Goal: Information Seeking & Learning: Learn about a topic

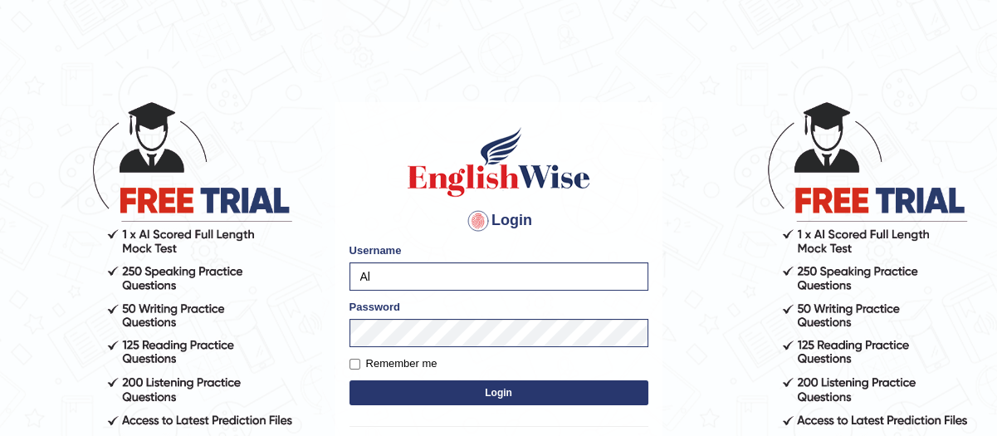
type input "A"
type input "AladodeenHAZ"
click at [448, 276] on input "hazemammar" at bounding box center [499, 276] width 299 height 28
drag, startPoint x: 448, startPoint y: 276, endPoint x: 295, endPoint y: 291, distance: 154.4
click at [295, 291] on body "Login Please fix the following errors: Username hazemammar Password Remember me…" at bounding box center [498, 268] width 997 height 436
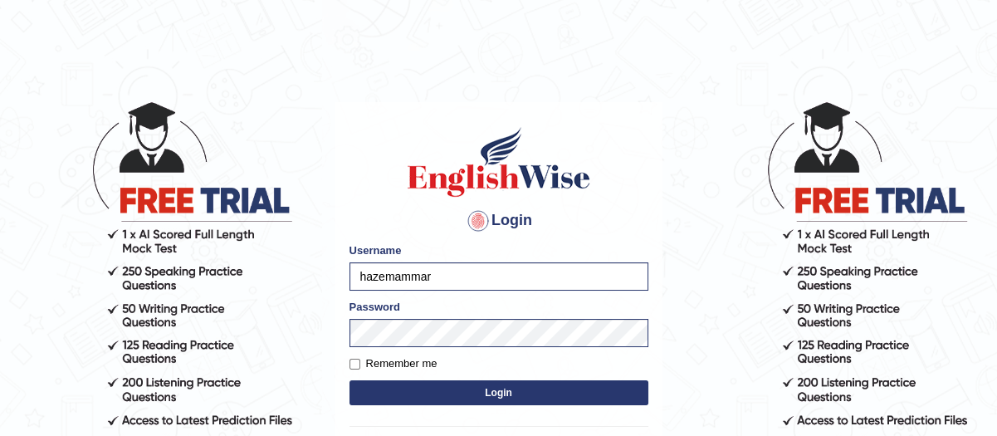
type input "A"
type input "Hazemammar"
click at [321, 330] on body "Login Please fix the following errors: Username Hazemammar Password Remember me…" at bounding box center [498, 268] width 997 height 436
click at [370, 260] on div "Username Hazemammar" at bounding box center [499, 266] width 299 height 48
click at [384, 284] on input "Hazemammar" at bounding box center [499, 276] width 299 height 28
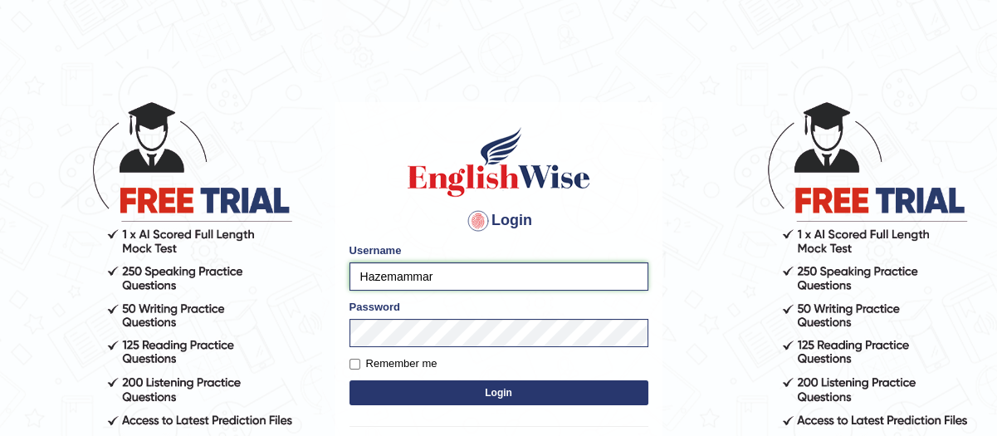
click at [384, 284] on input "Hazemammar" at bounding box center [499, 276] width 299 height 28
click at [407, 385] on button "Login" at bounding box center [499, 392] width 299 height 25
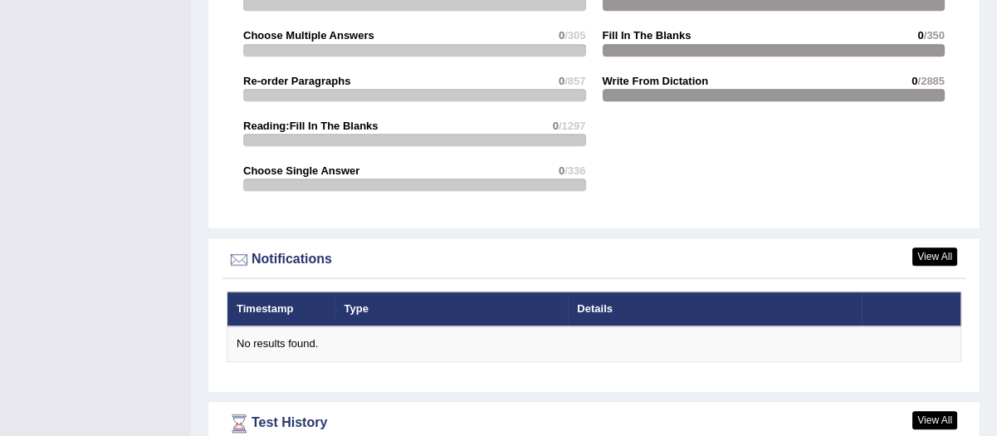
scroll to position [2075, 0]
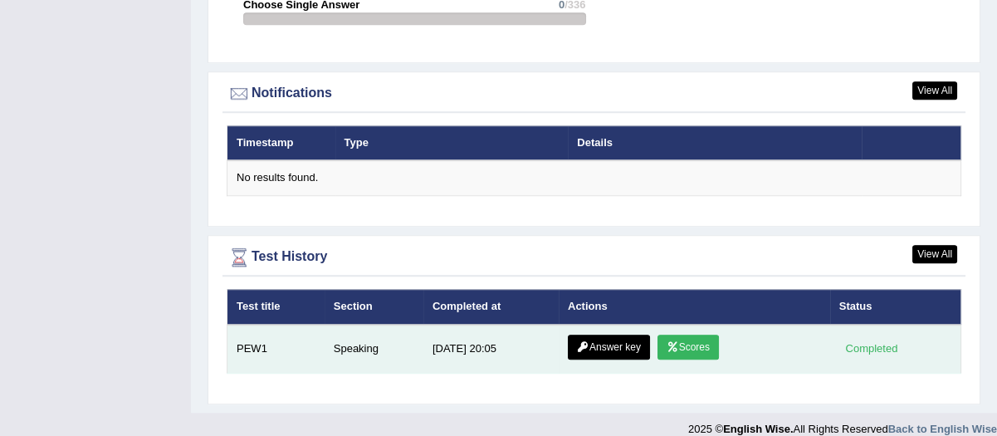
click at [626, 337] on link "Answer key" at bounding box center [609, 347] width 82 height 25
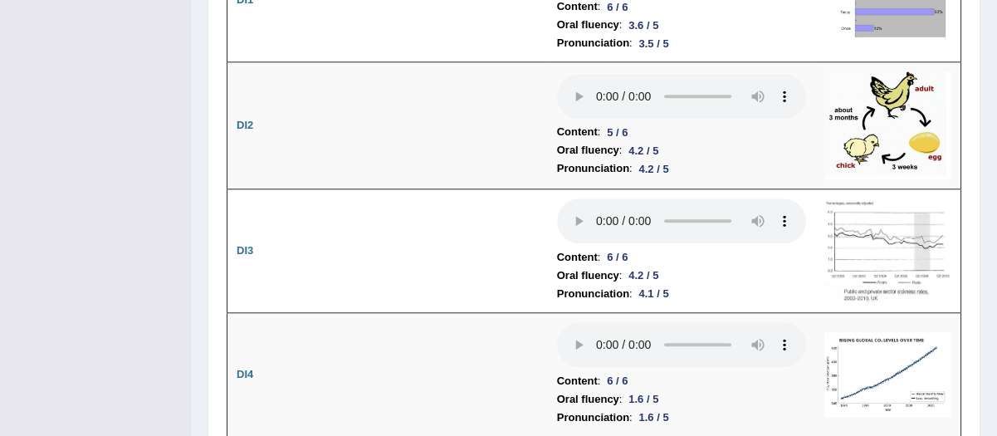
scroll to position [2975, 0]
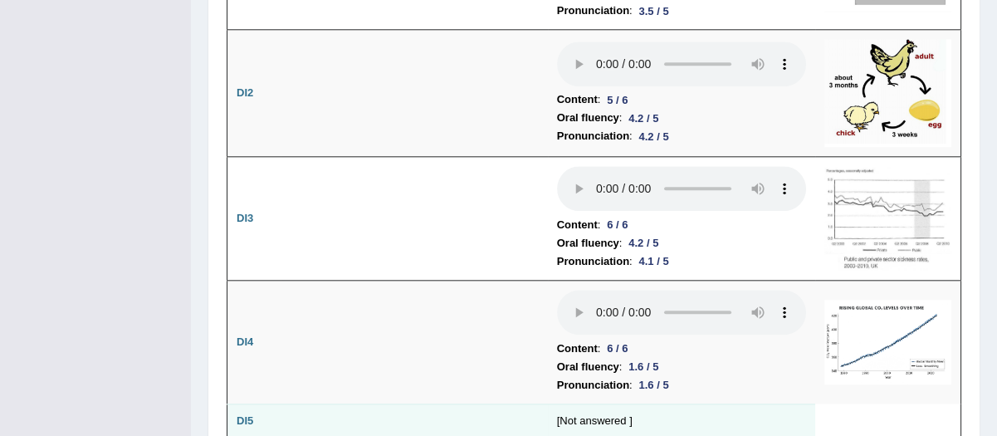
click at [242, 404] on td "DI5" at bounding box center [254, 421] width 53 height 35
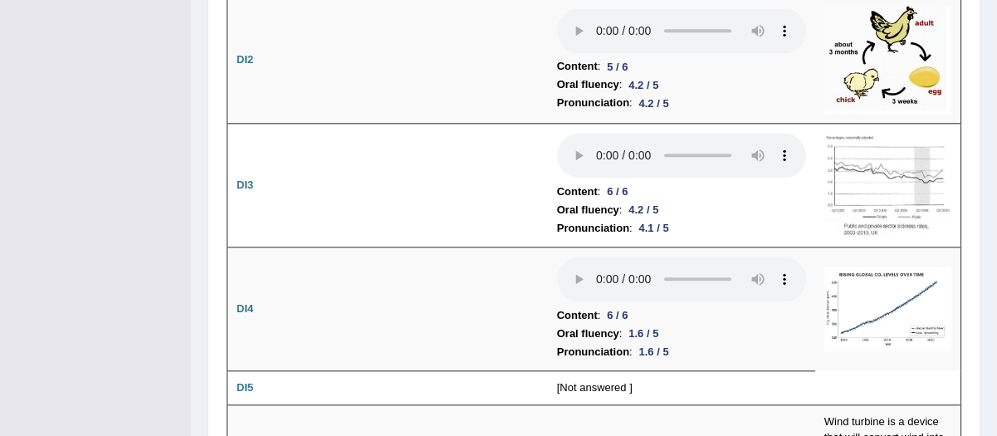
scroll to position [3042, 0]
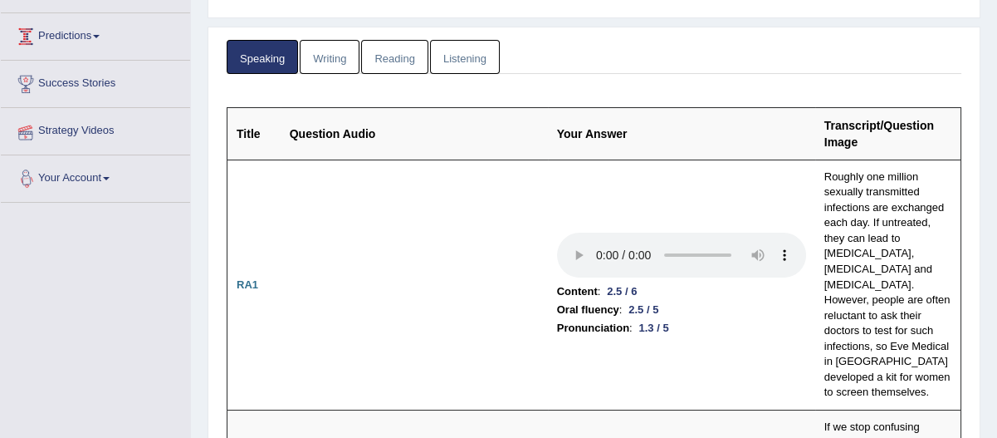
scroll to position [0, 0]
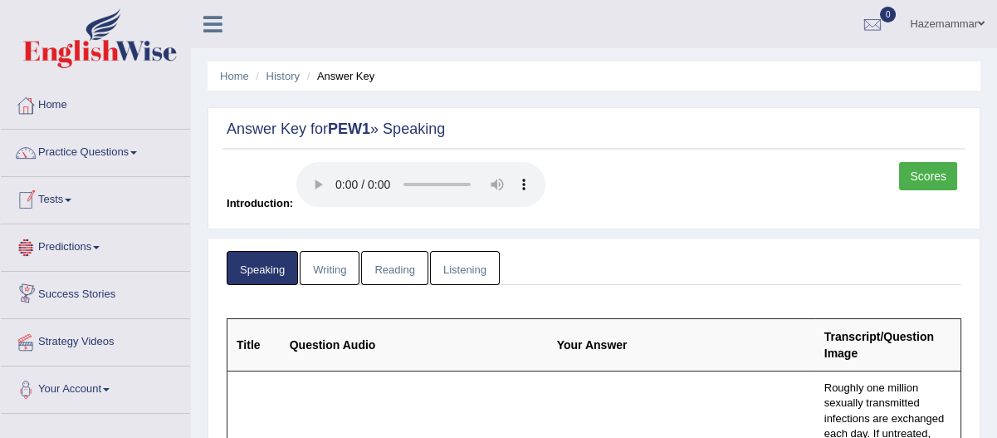
click at [110, 161] on link "Practice Questions" at bounding box center [95, 151] width 189 height 42
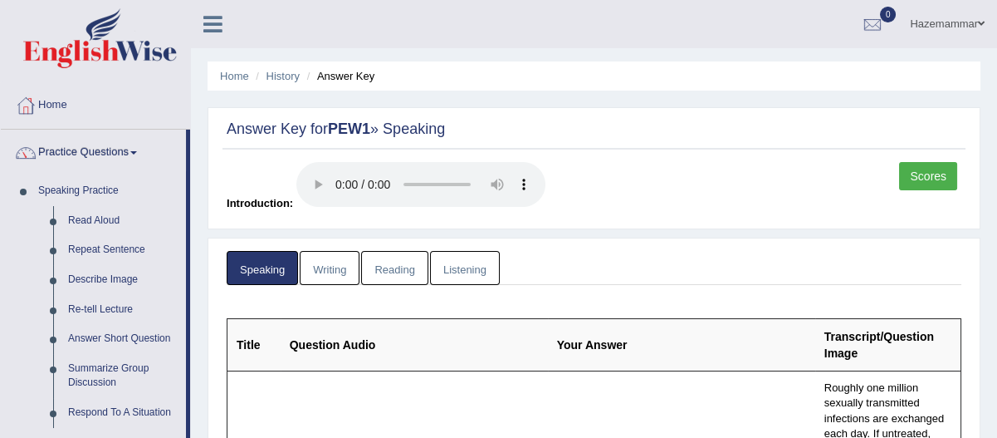
click at [626, 153] on div "Answer Key for PEW1 » Speaking Scores Introduction:" at bounding box center [594, 168] width 773 height 122
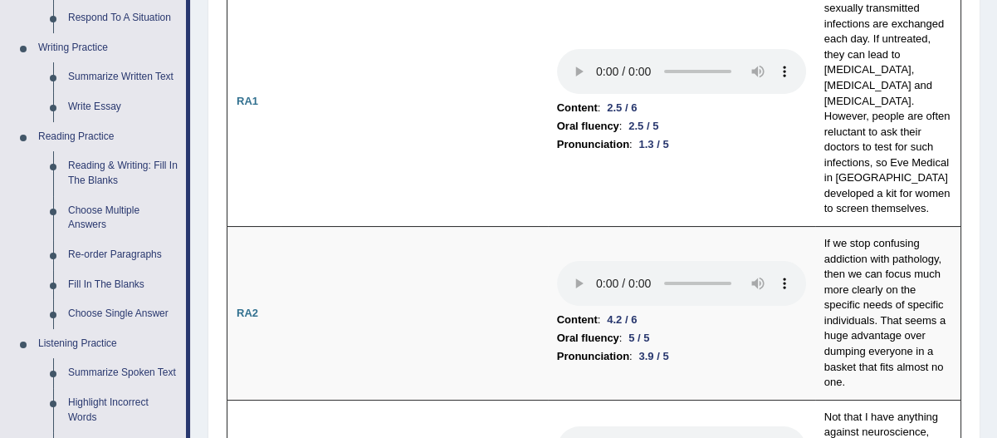
scroll to position [428, 0]
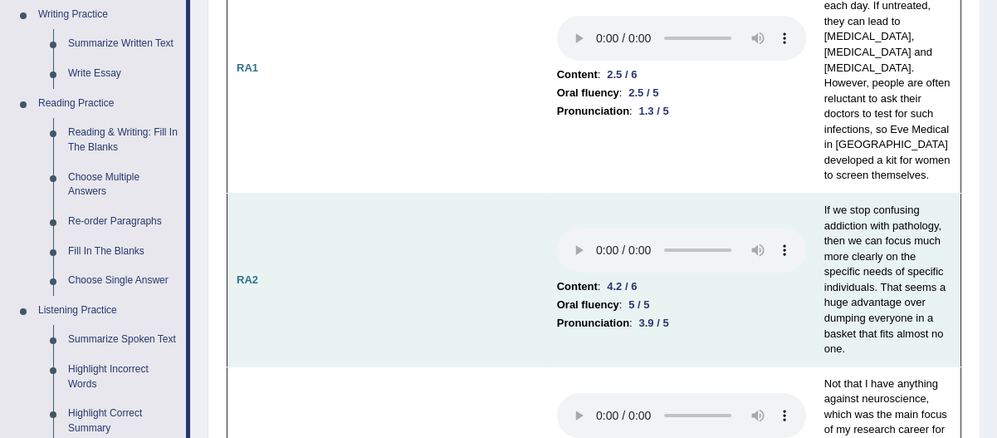
click at [385, 259] on td at bounding box center [414, 280] width 267 height 174
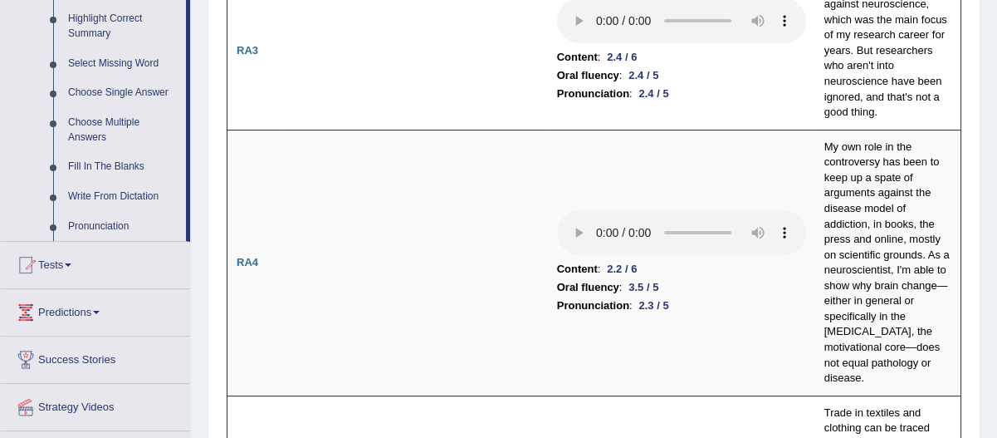
scroll to position [889, 0]
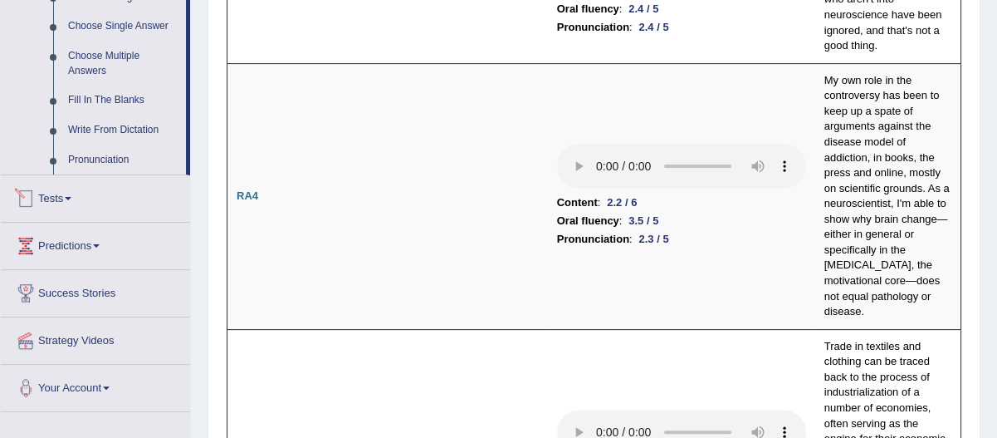
click at [44, 175] on link "Tests" at bounding box center [95, 196] width 189 height 42
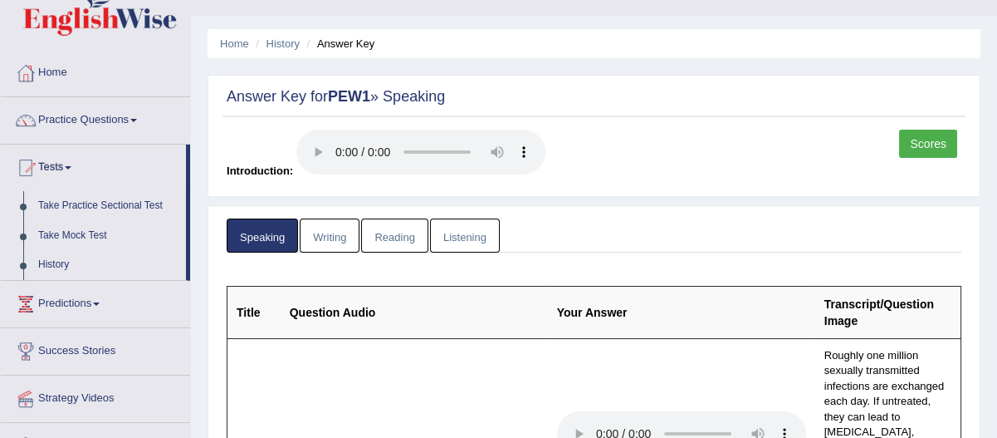
scroll to position [0, 0]
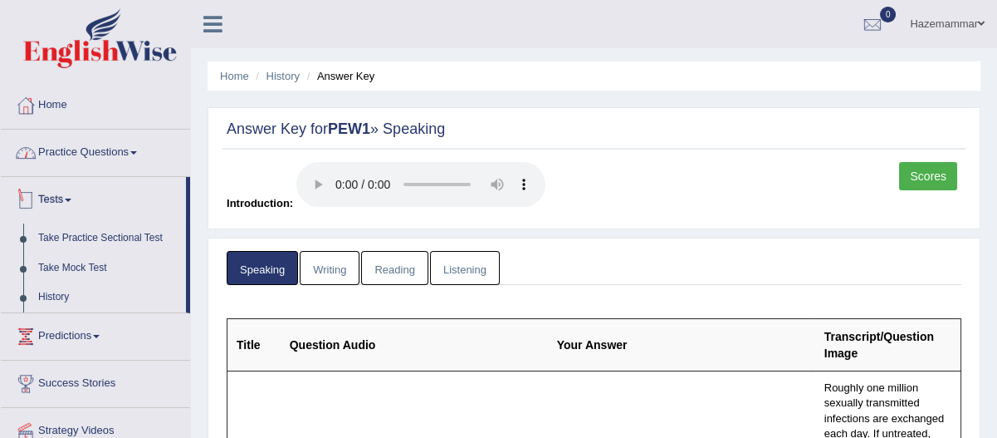
click at [78, 165] on link "Practice Questions" at bounding box center [95, 151] width 189 height 42
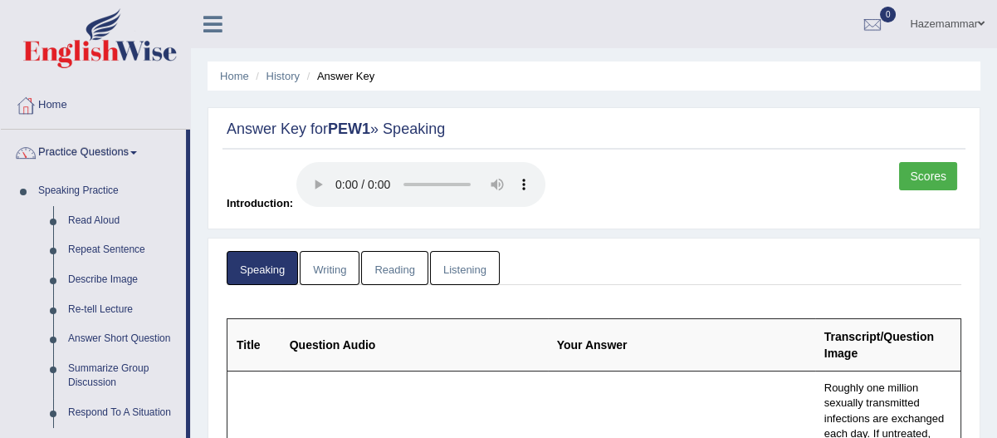
click at [227, 179] on label "Introduction:" at bounding box center [386, 186] width 319 height 49
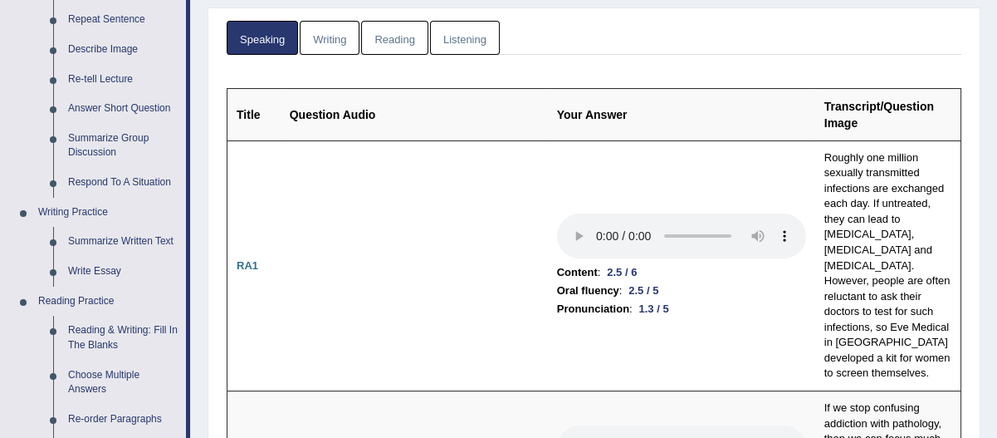
scroll to position [362, 0]
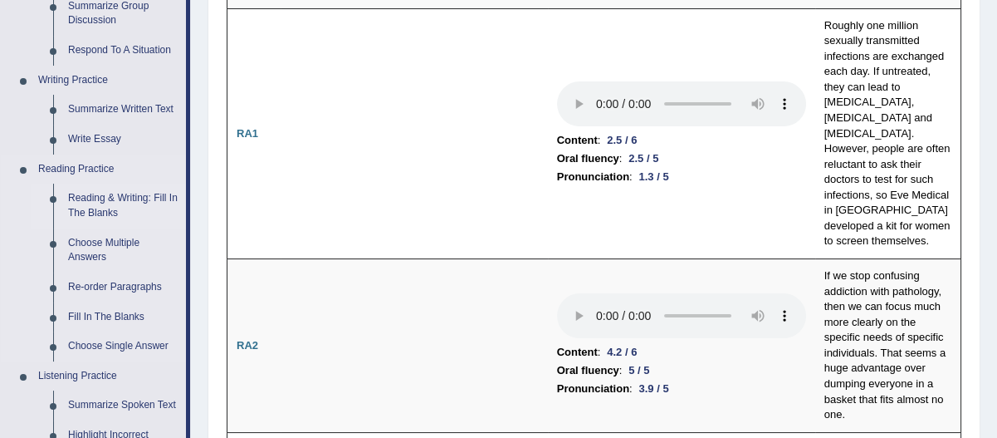
click at [133, 209] on link "Reading & Writing: Fill In The Blanks" at bounding box center [123, 206] width 125 height 44
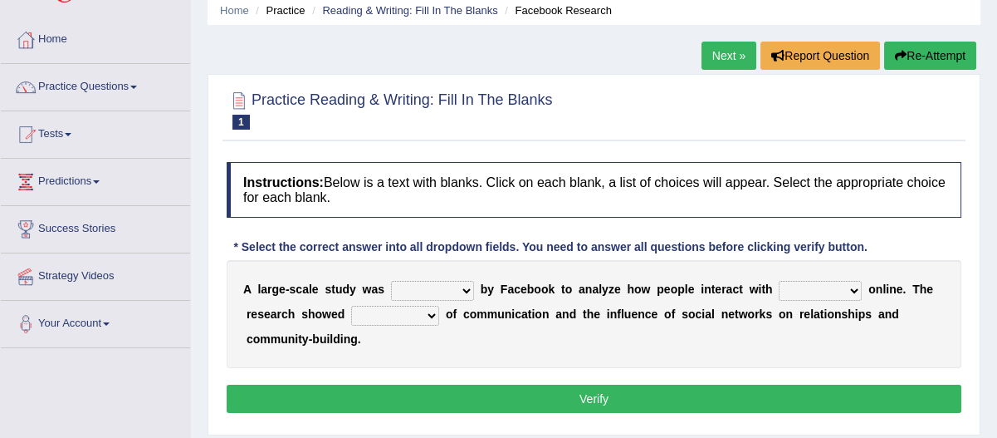
click at [451, 287] on select "surveyed had asked made" at bounding box center [432, 291] width 83 height 20
select select "surveyed"
click at [392, 281] on select "surveyed had asked made" at bounding box center [432, 291] width 83 height 20
click at [100, 91] on link "Practice Questions" at bounding box center [95, 85] width 189 height 42
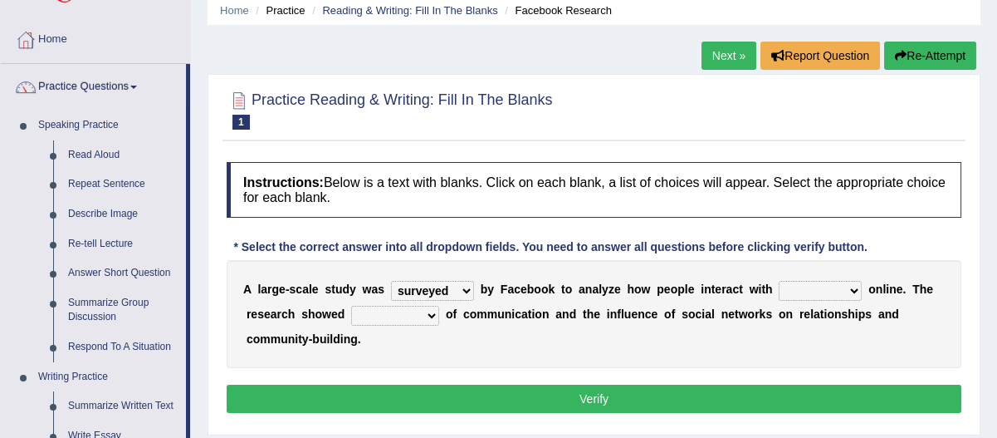
click at [213, 234] on div "Practice Reading & Writing: Fill In The Blanks 1 Facebook Research Instructions…" at bounding box center [594, 254] width 773 height 361
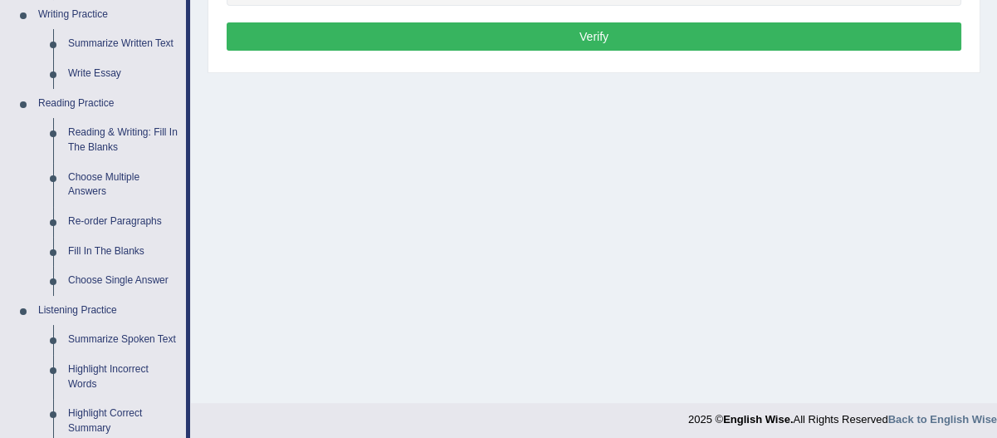
scroll to position [460, 0]
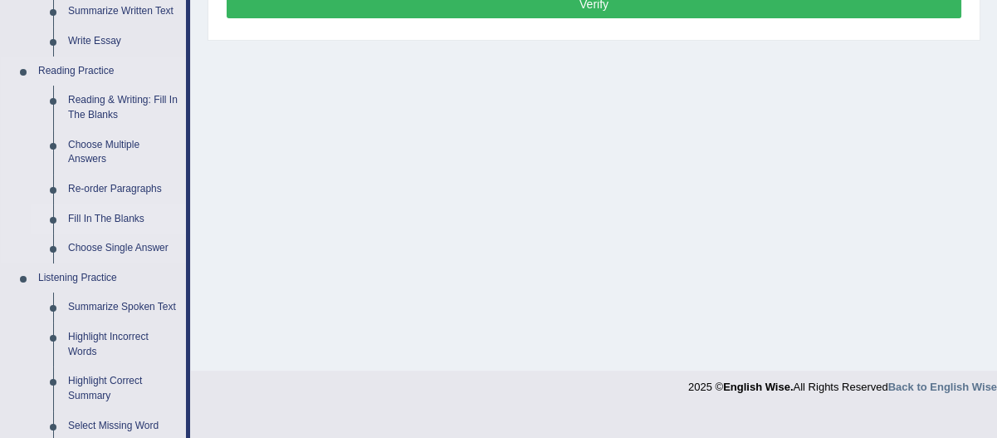
click at [123, 204] on link "Fill In The Blanks" at bounding box center [123, 219] width 125 height 30
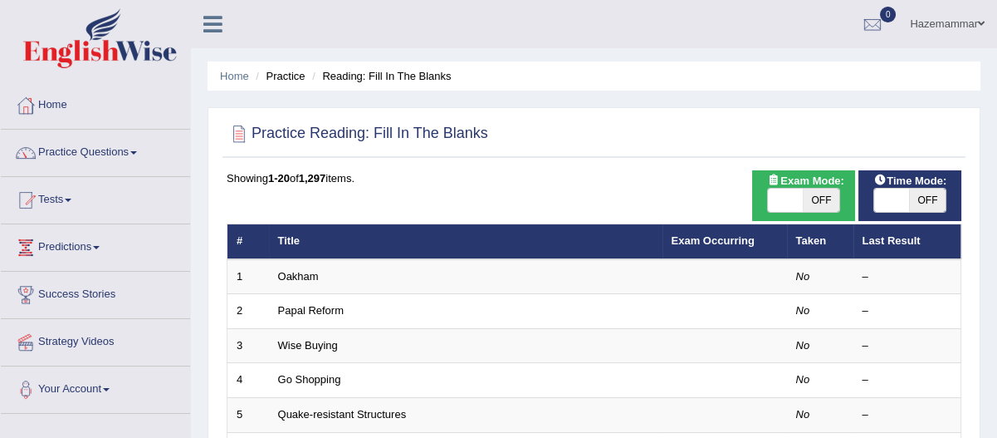
click at [307, 307] on link "Papal Reform" at bounding box center [311, 310] width 66 height 12
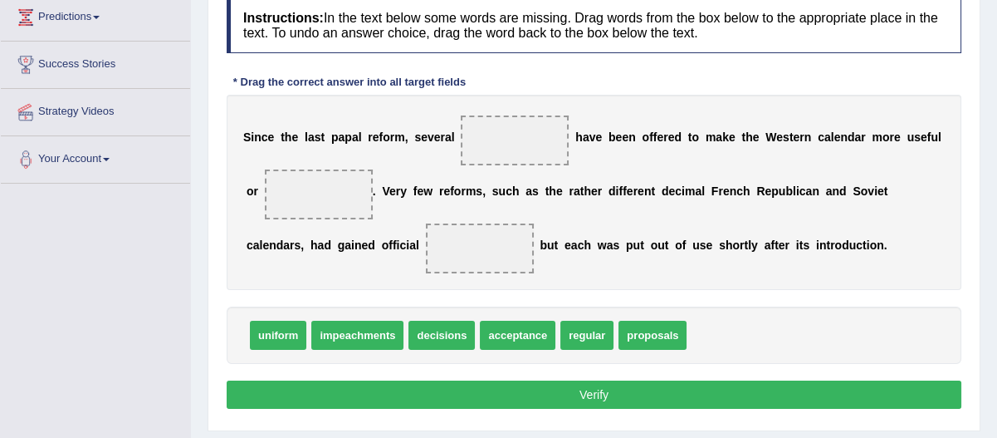
scroll to position [329, 0]
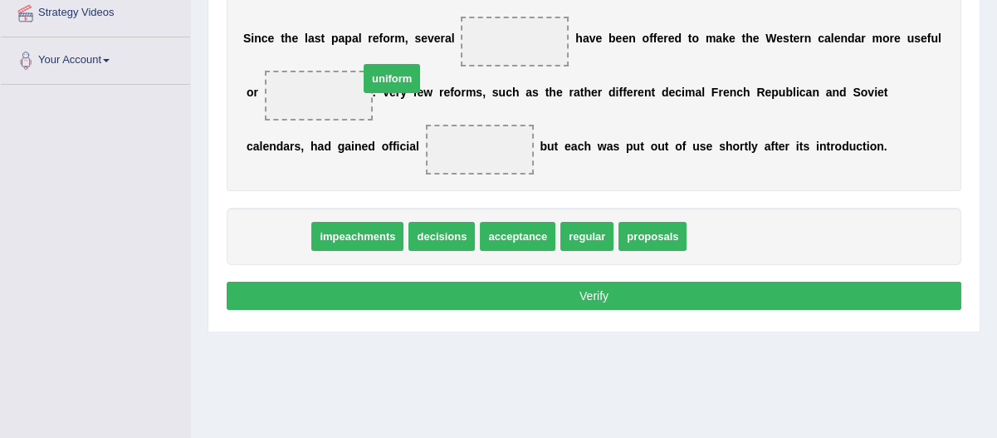
drag, startPoint x: 277, startPoint y: 245, endPoint x: 398, endPoint y: 88, distance: 198.3
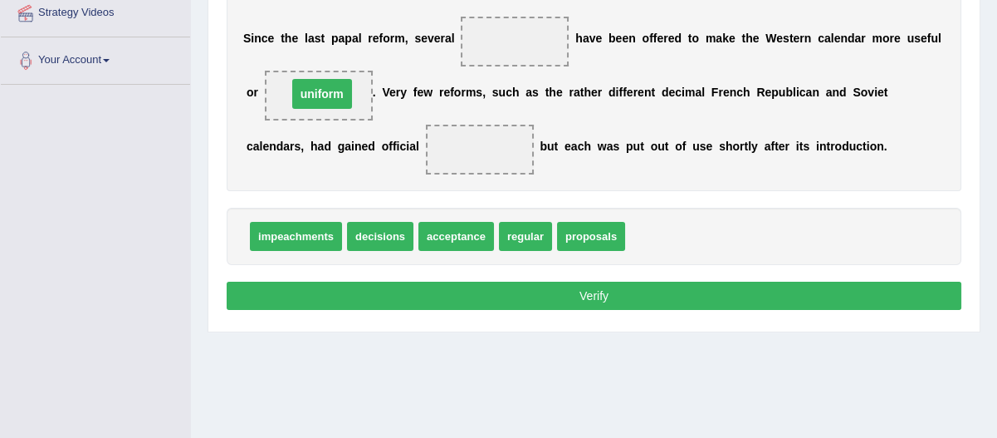
drag, startPoint x: 355, startPoint y: 94, endPoint x: 487, endPoint y: 144, distance: 141.4
drag, startPoint x: 481, startPoint y: 146, endPoint x: 348, endPoint y: 78, distance: 149.3
click at [348, 78] on div "S i n c e t h e l a s t p a p a l r e f o r m , s e v e r a l h a v e b e e n o…" at bounding box center [594, 93] width 735 height 195
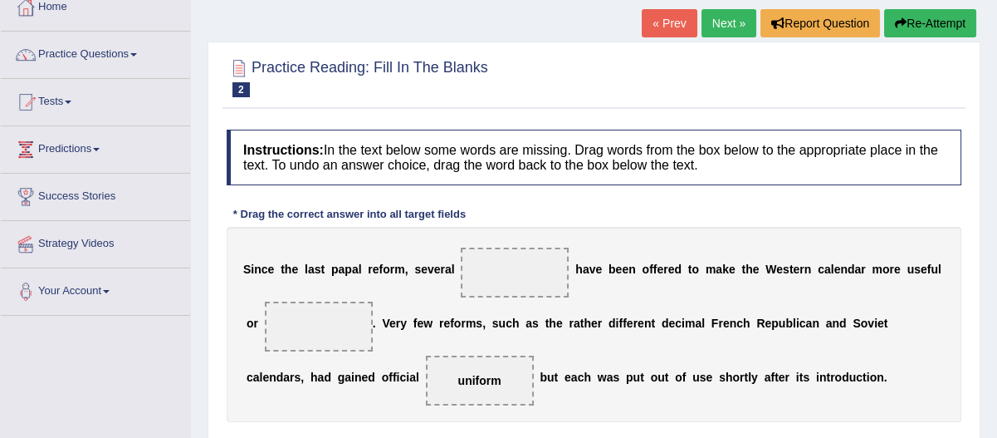
scroll to position [0, 0]
